Goal: Obtain resource: Download file/media

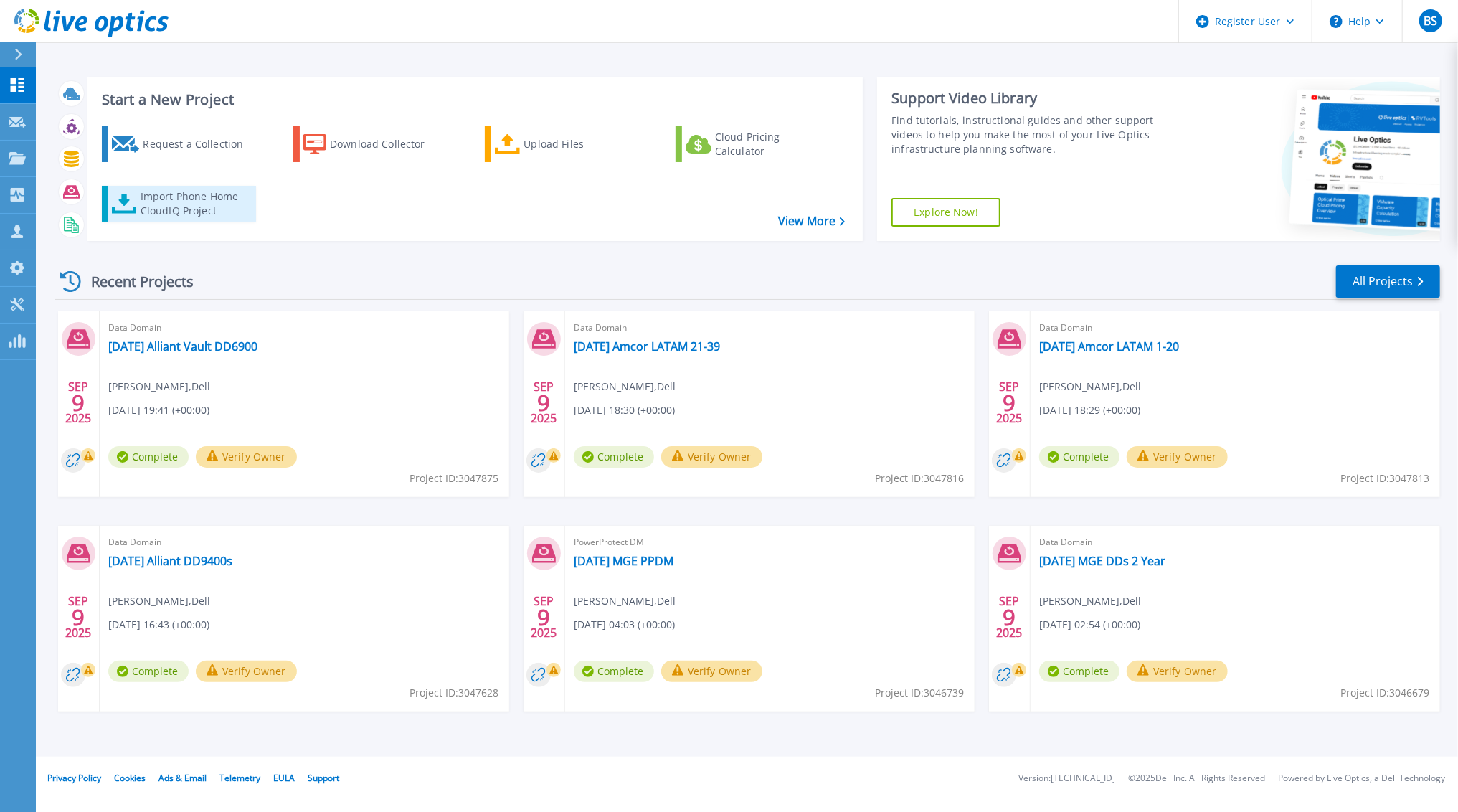
click at [190, 202] on div "Import Phone Home CloudIQ Project" at bounding box center [196, 204] width 112 height 29
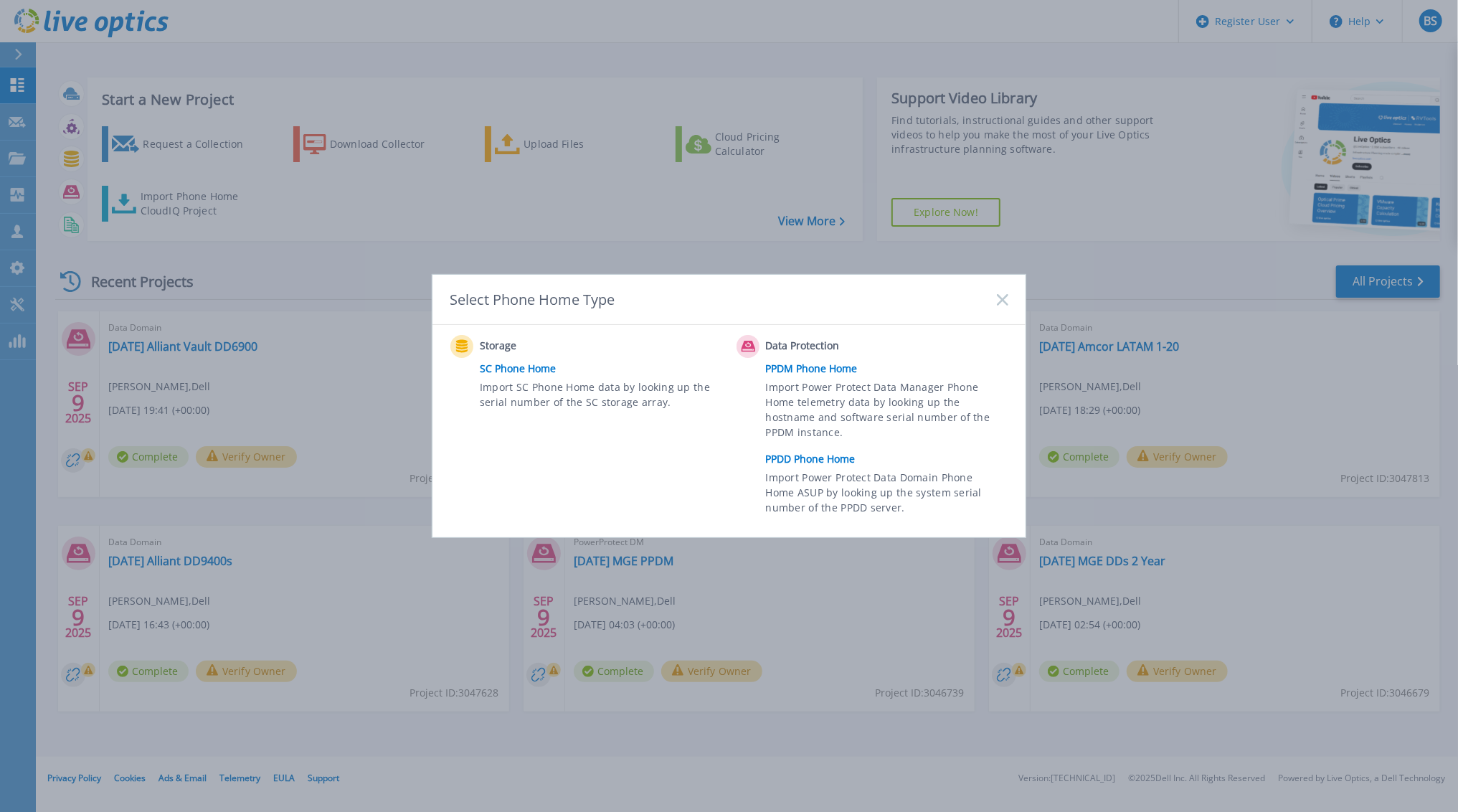
click at [999, 292] on div "Select Phone Home Type" at bounding box center [729, 300] width 593 height 50
click at [999, 300] on icon at bounding box center [1002, 299] width 12 height 12
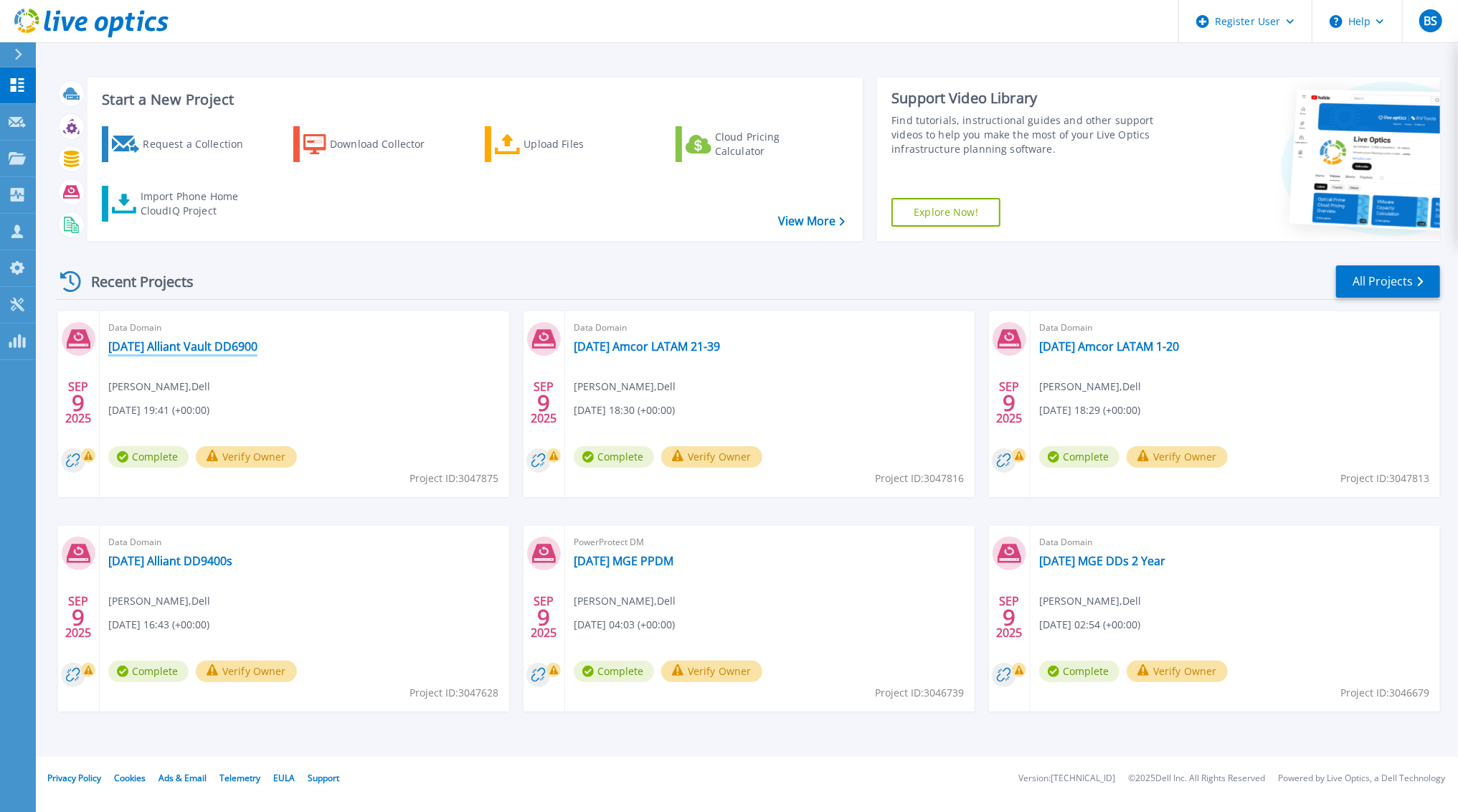
click at [224, 347] on link "[DATE] Alliant Vault DD6900" at bounding box center [182, 347] width 149 height 14
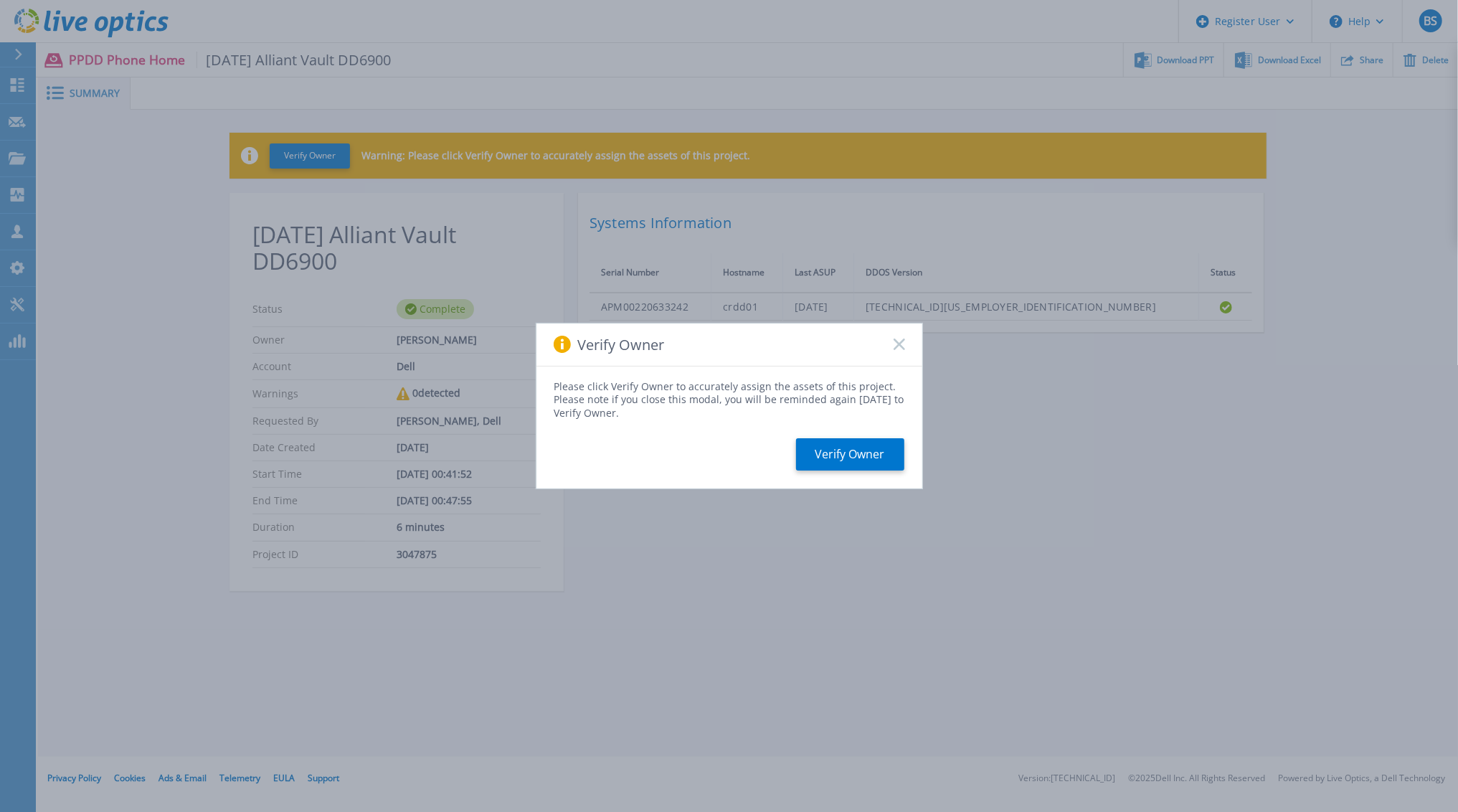
click at [897, 345] on rect at bounding box center [900, 345] width 13 height 13
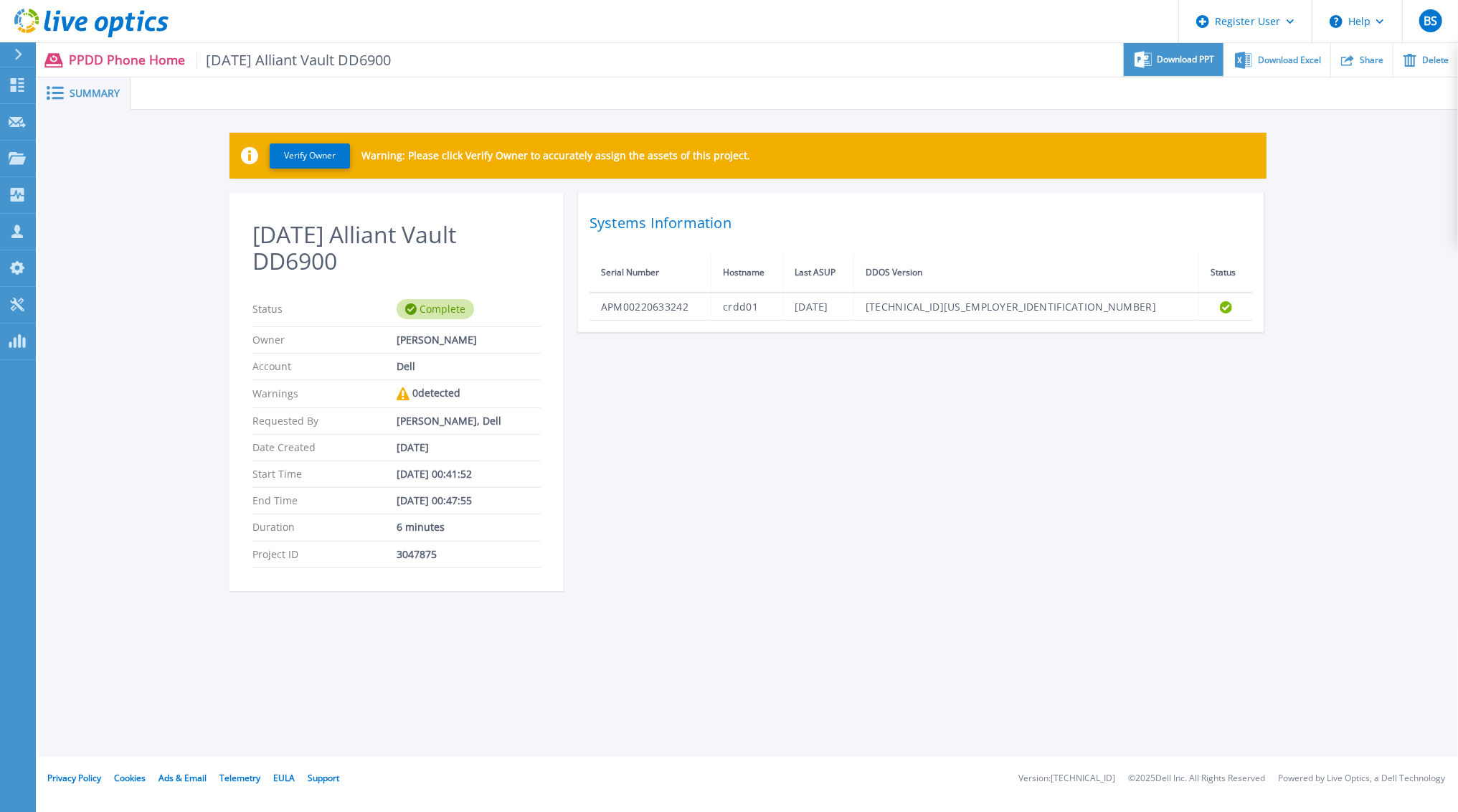
click at [1178, 60] on span "Download PPT" at bounding box center [1186, 60] width 57 height 9
click at [1294, 55] on span "Download Excel" at bounding box center [1289, 60] width 63 height 9
click at [11, 54] on button at bounding box center [18, 54] width 36 height 25
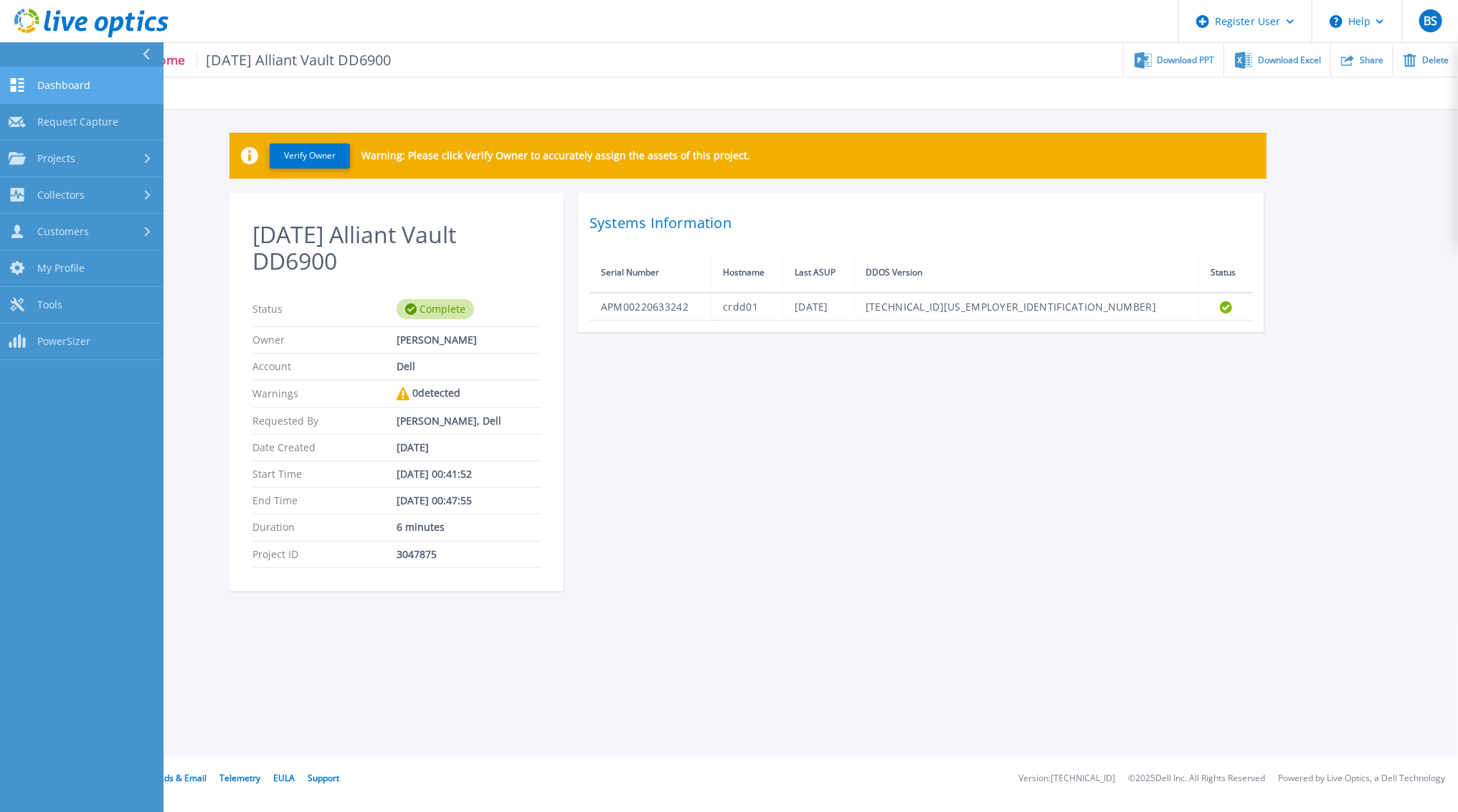
click at [82, 79] on span "Dashboard" at bounding box center [63, 85] width 53 height 13
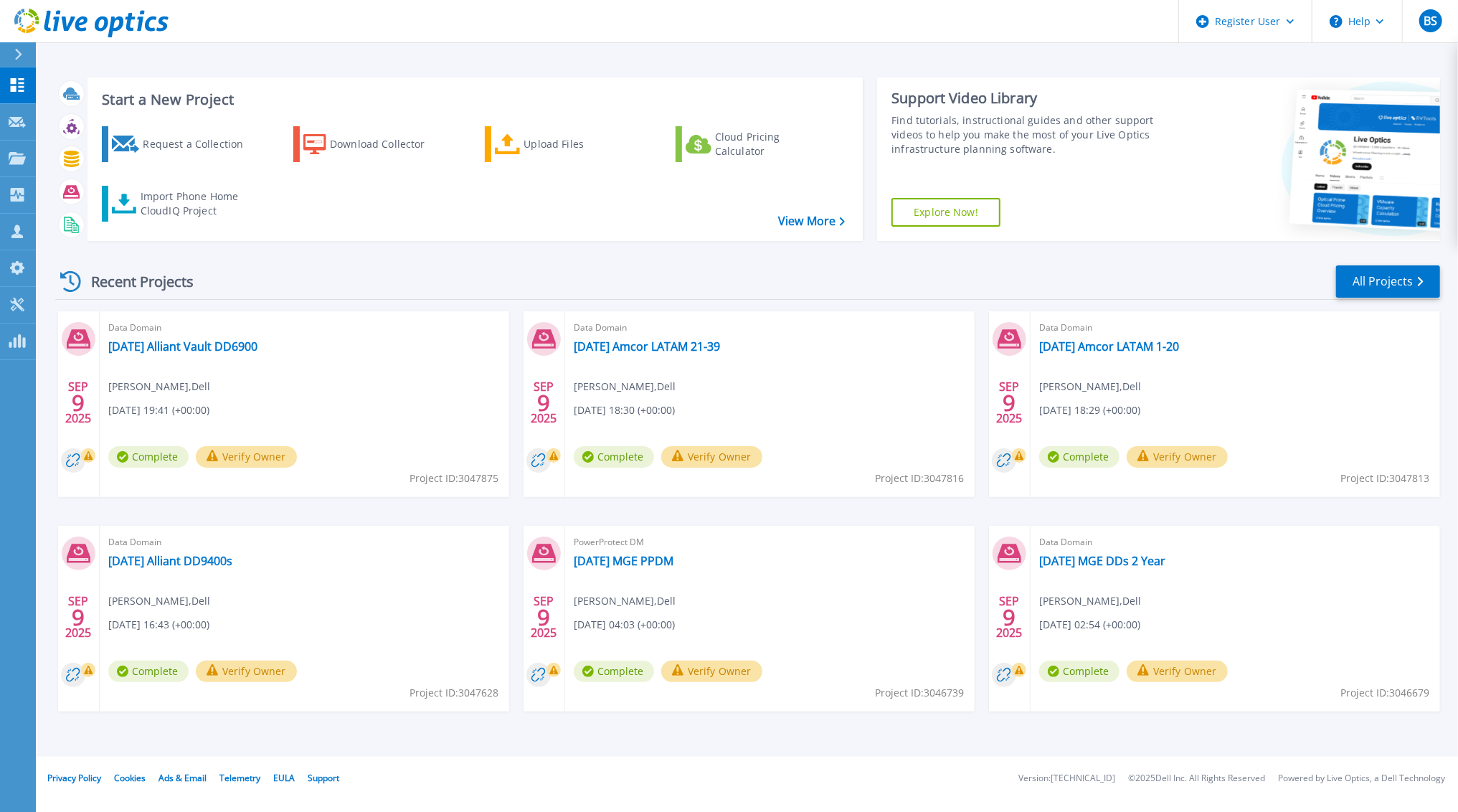
click at [18, 54] on icon at bounding box center [18, 54] width 8 height 12
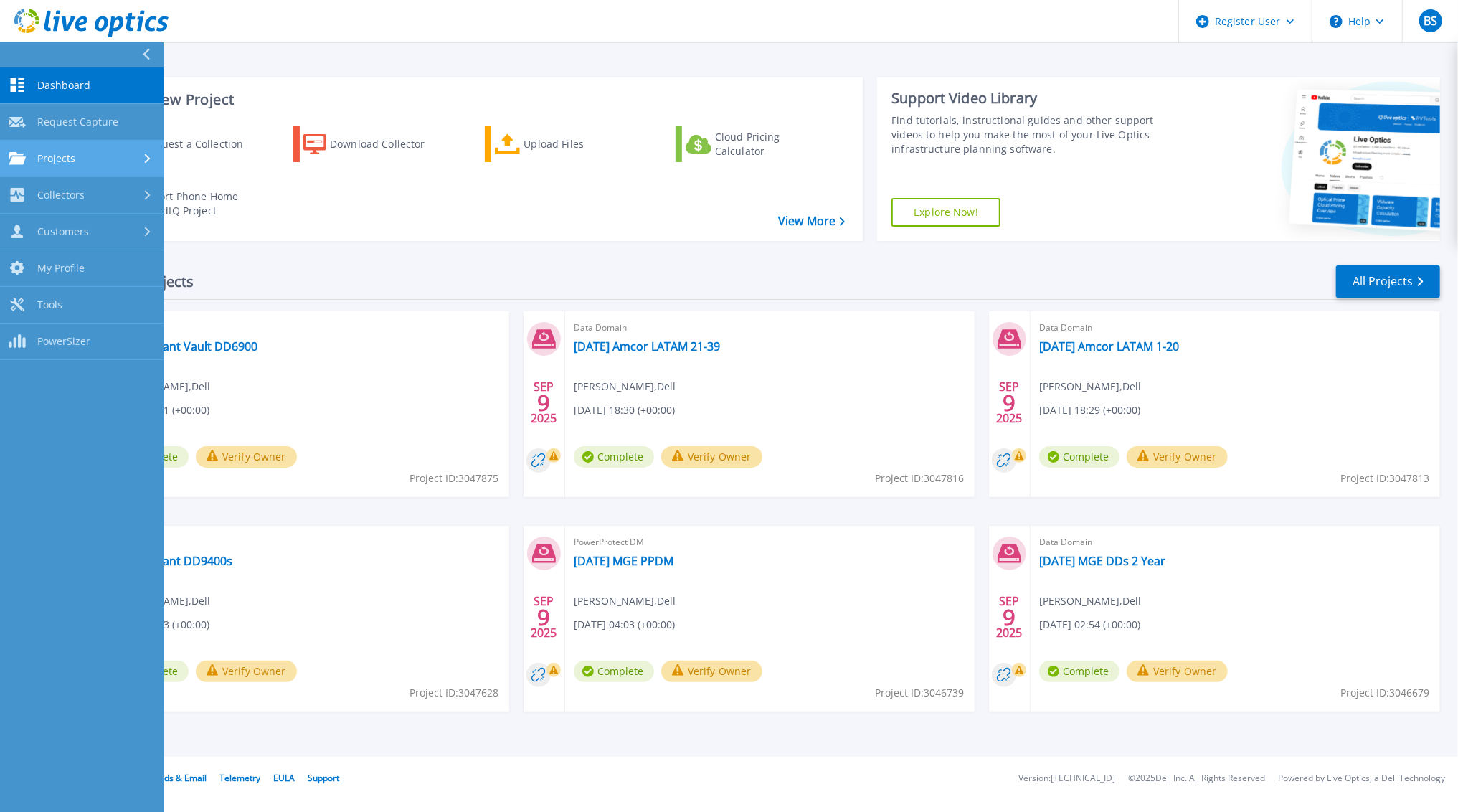
click at [72, 166] on link "Projects Projects" at bounding box center [81, 158] width 163 height 37
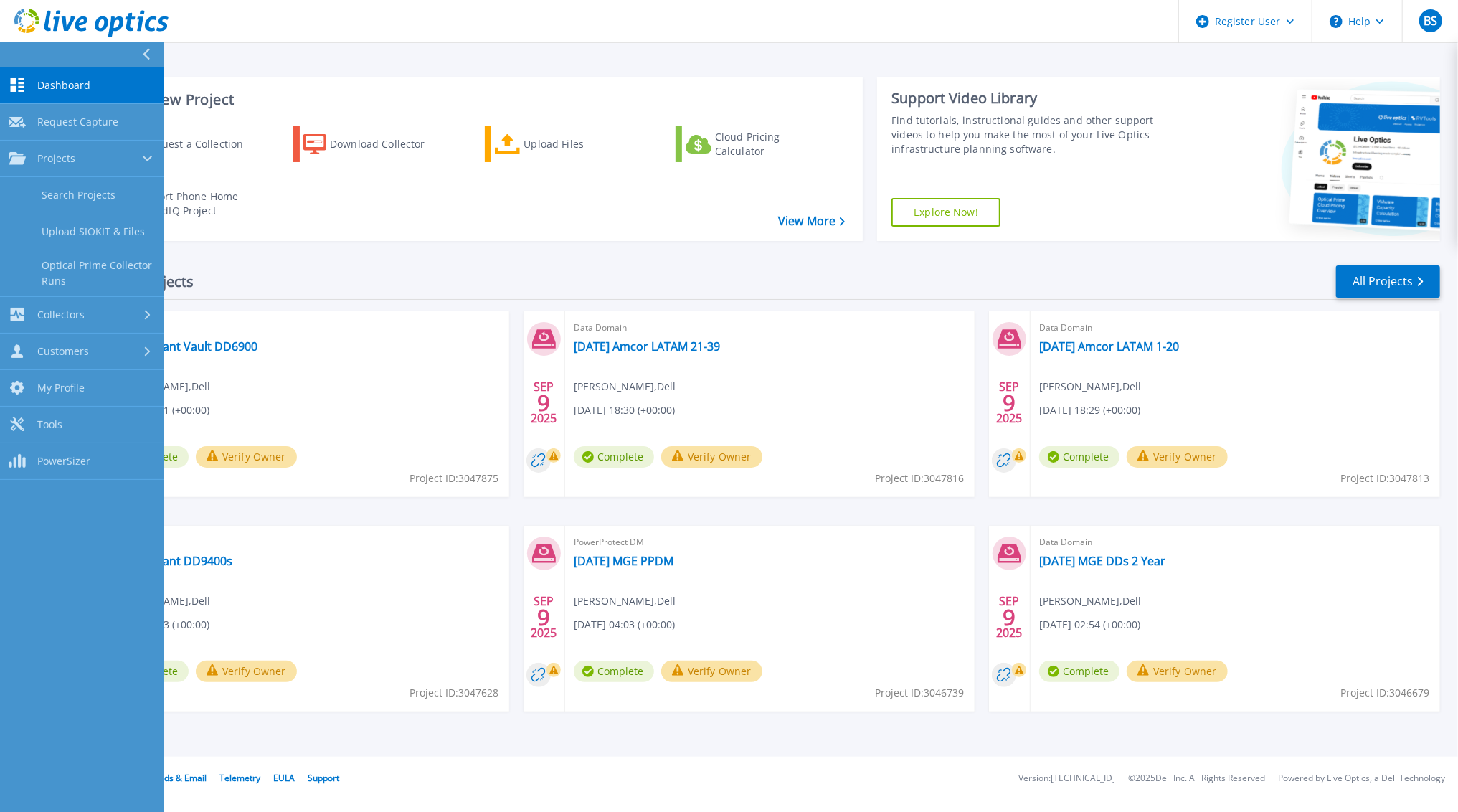
click at [320, 42] on header "Register User Help BS Dell User [PERSON_NAME] [PERSON_NAME][EMAIL_ADDRESS][PERS…" at bounding box center [729, 21] width 1458 height 43
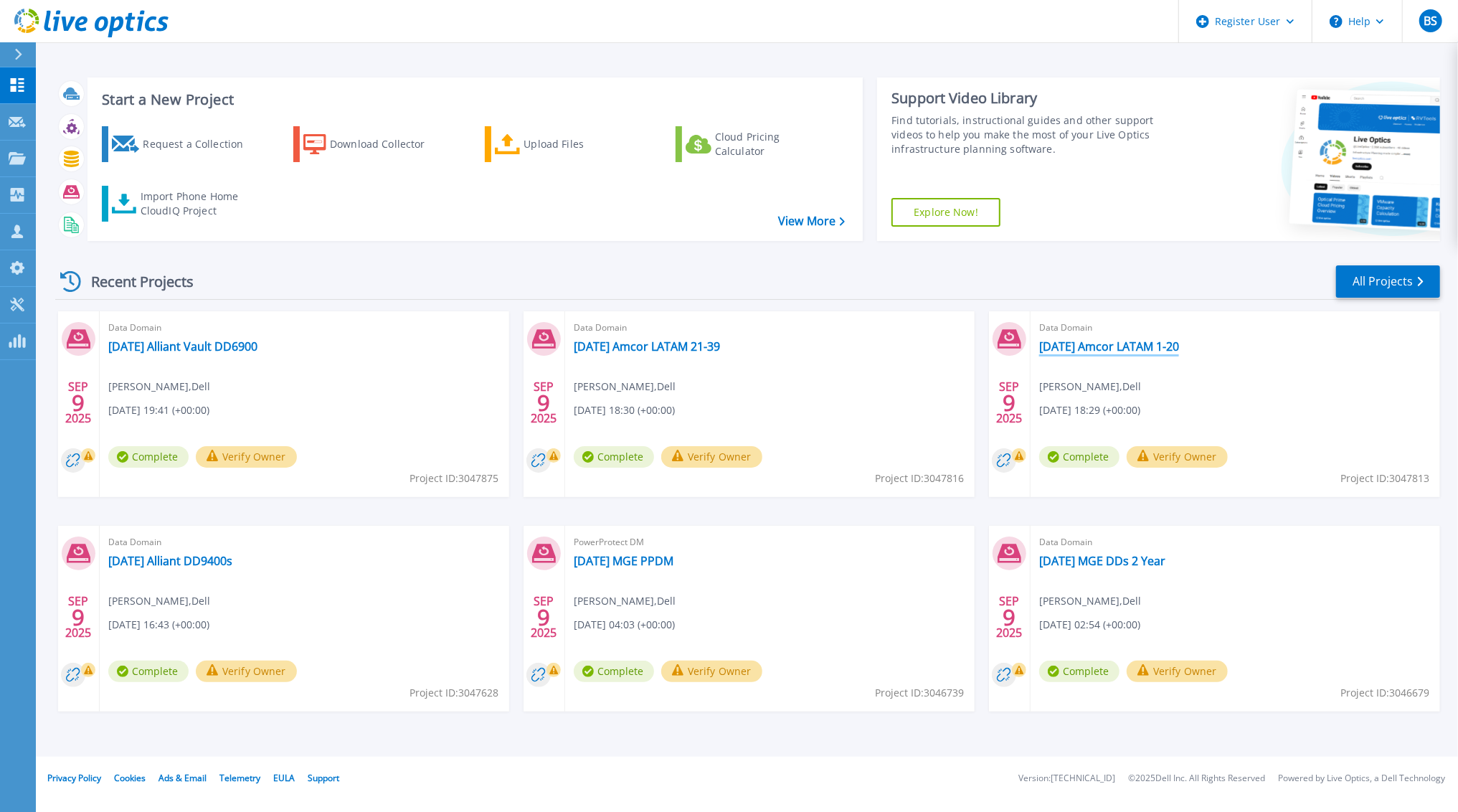
click at [1112, 343] on link "[DATE] Amcor LATAM 1-20" at bounding box center [1109, 347] width 140 height 14
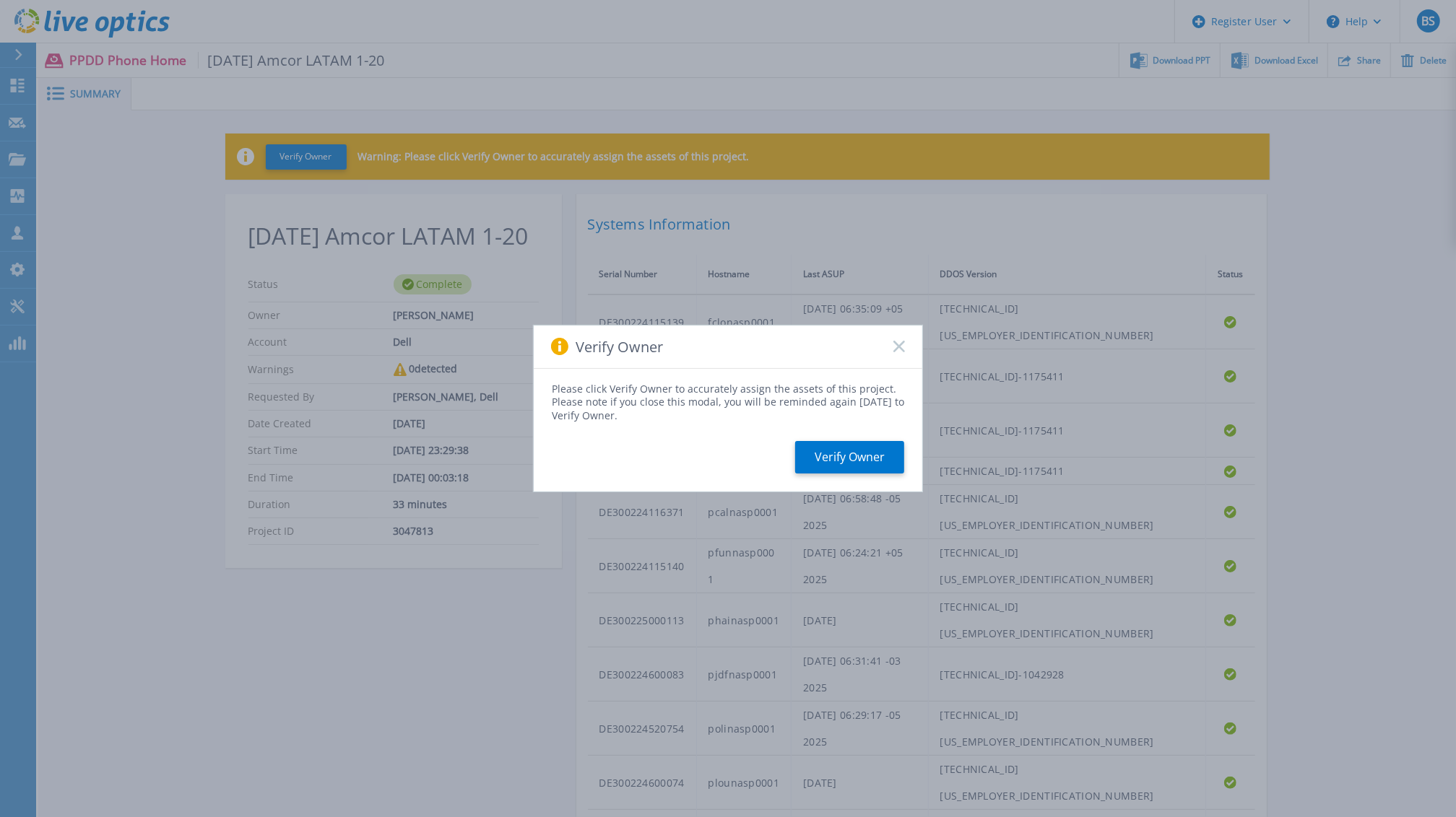
click at [897, 347] on rect at bounding box center [898, 347] width 13 height 13
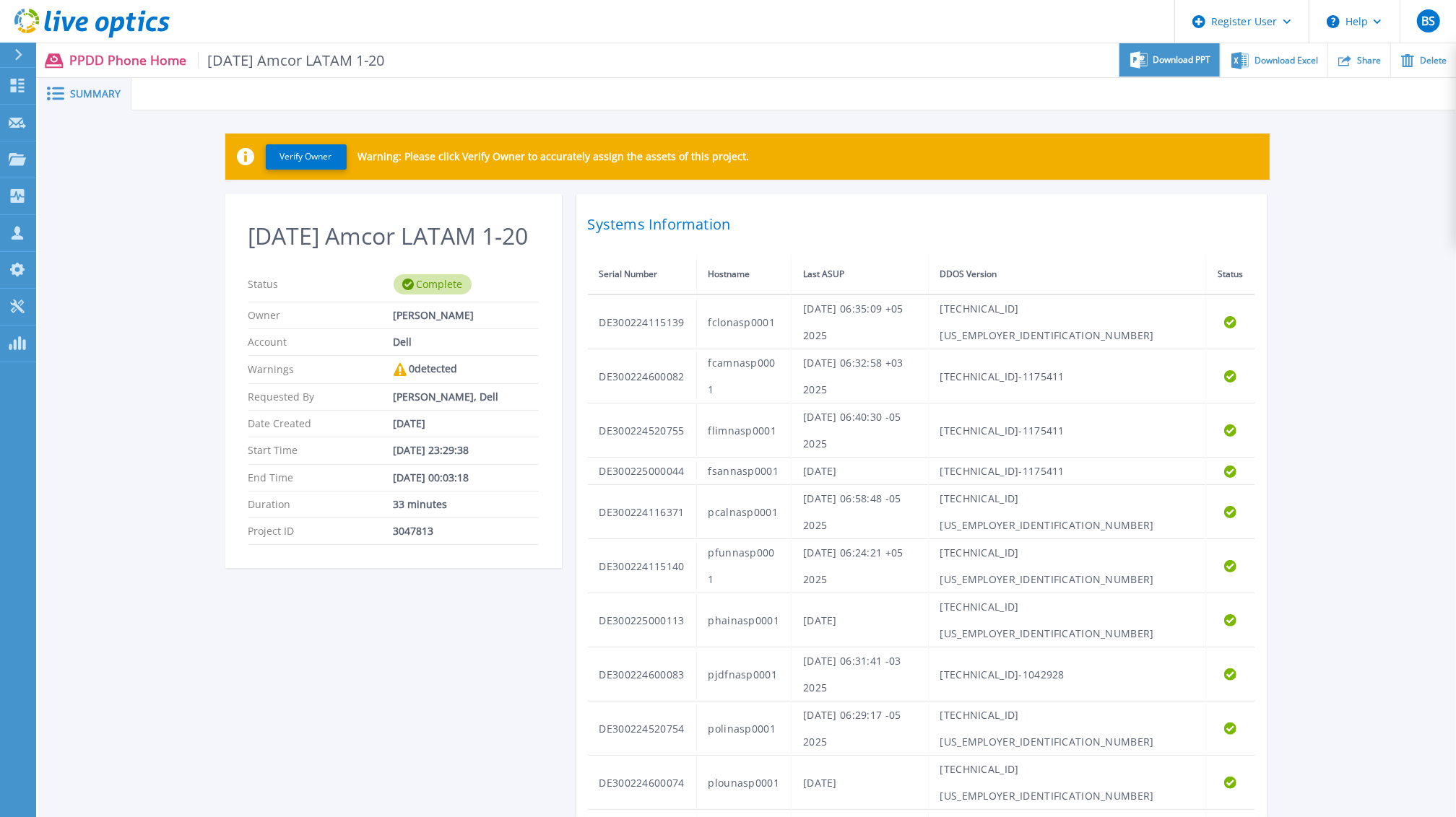
click at [1182, 59] on span "Download PPT" at bounding box center [1182, 60] width 58 height 9
click at [1273, 56] on span "Download Excel" at bounding box center [1286, 60] width 64 height 9
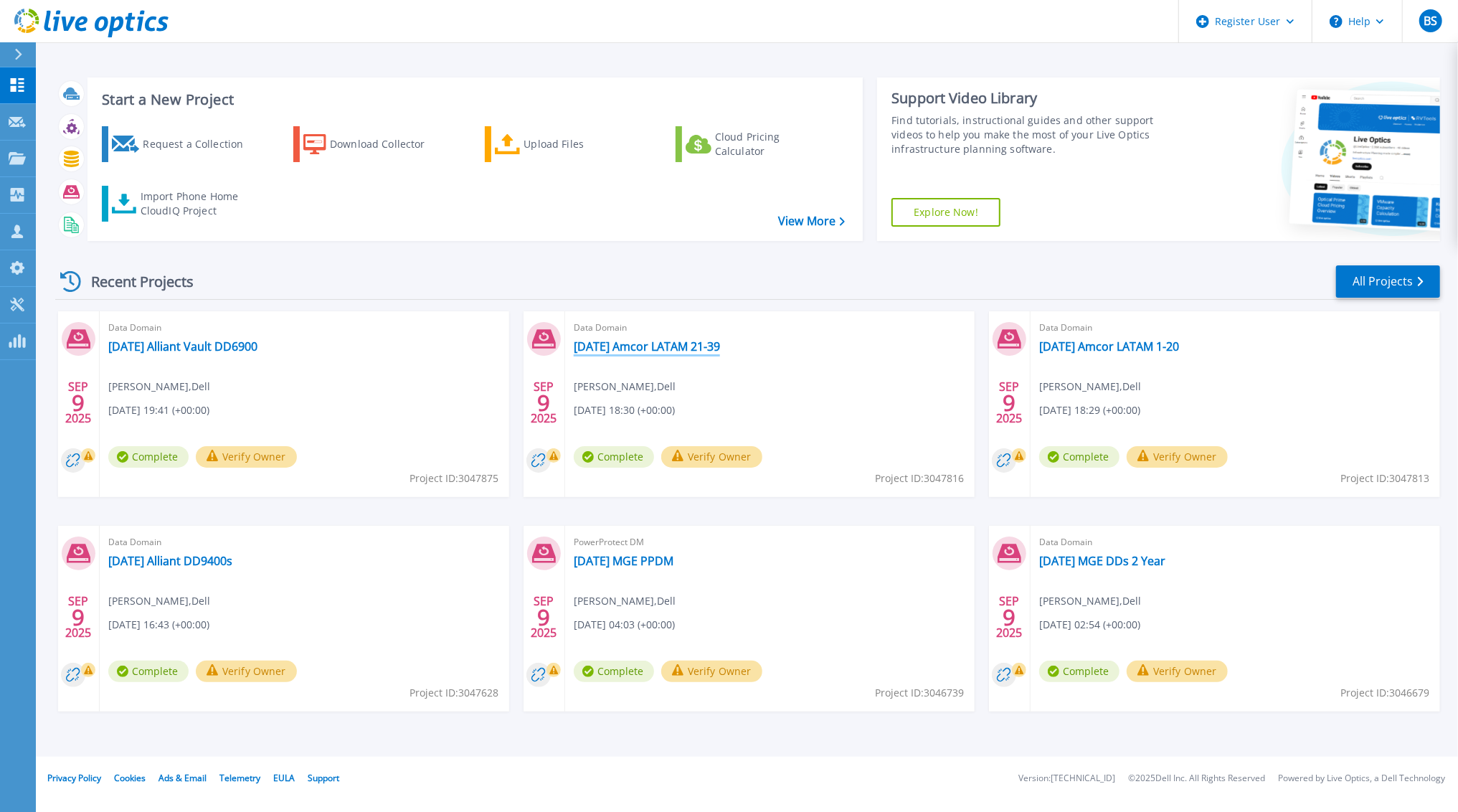
click at [700, 347] on link "[DATE] Amcor LATAM 21-39" at bounding box center [647, 347] width 147 height 14
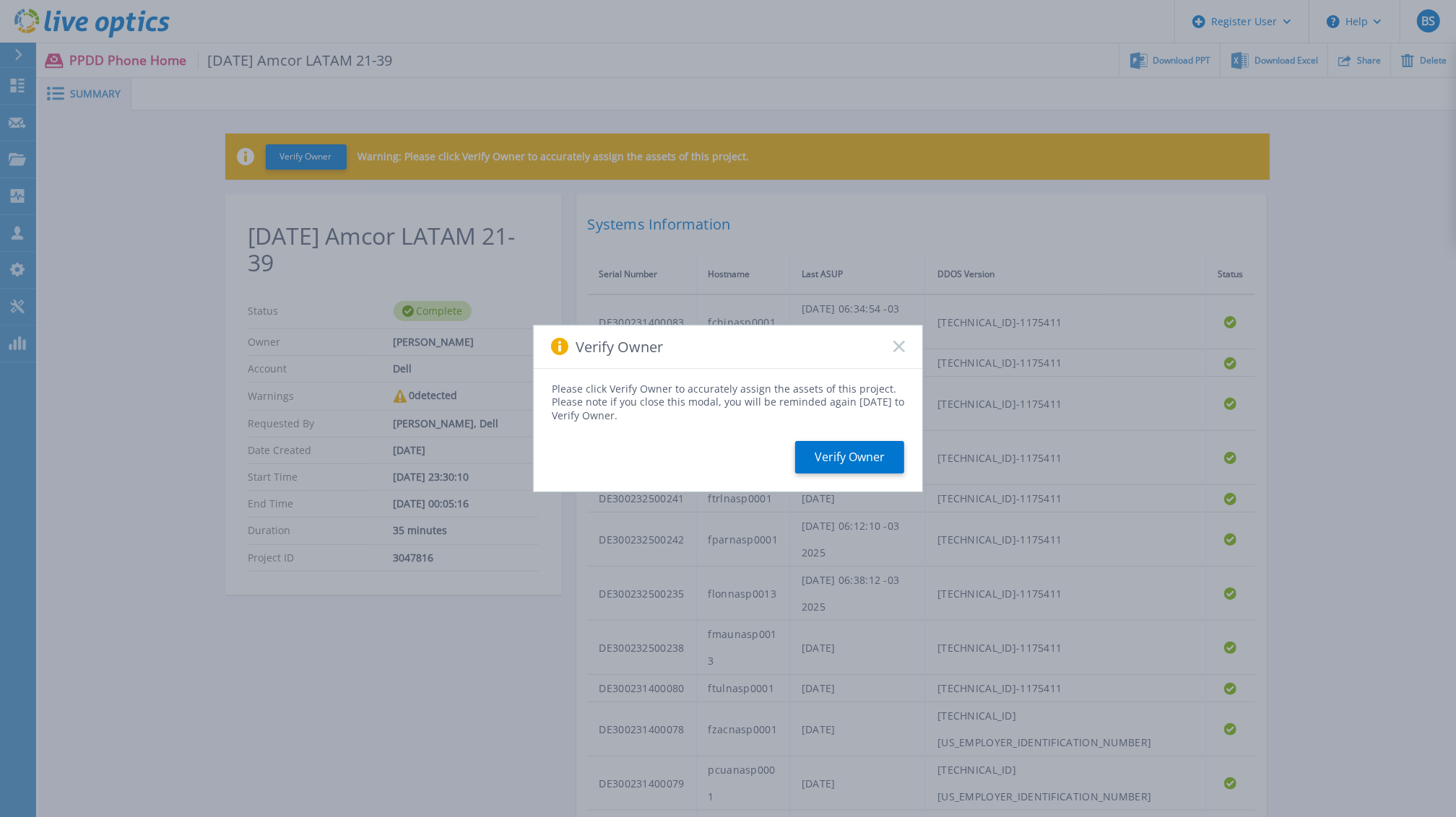
click at [897, 342] on icon at bounding box center [898, 346] width 12 height 12
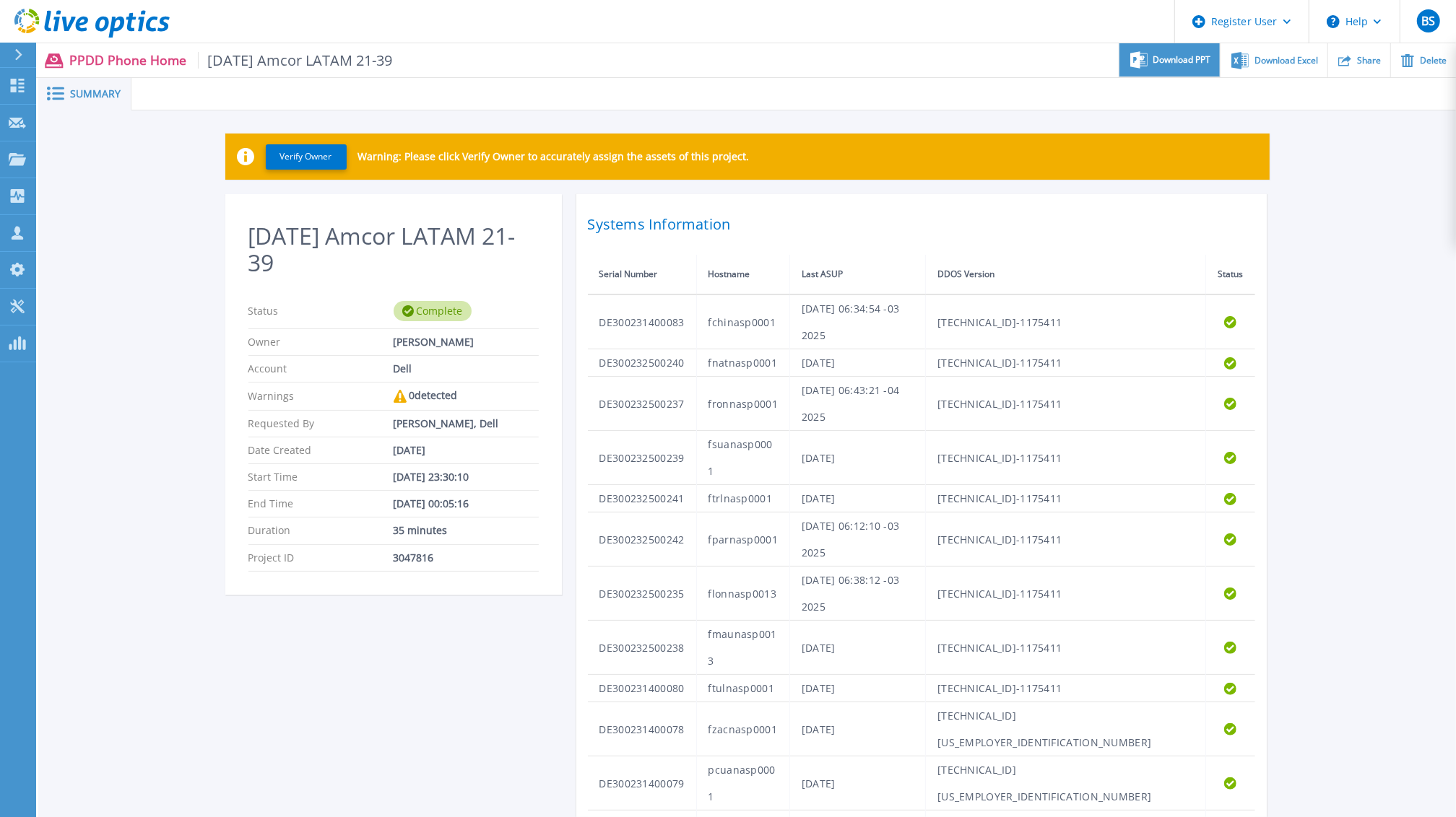
click at [1163, 60] on span "Download PPT" at bounding box center [1182, 60] width 58 height 9
click at [1291, 50] on div "Download Excel" at bounding box center [1273, 60] width 106 height 34
